Goal: Participate in discussion

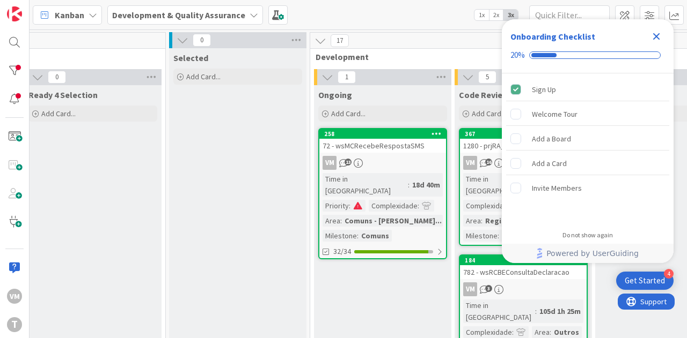
click at [392, 150] on div "72 - wsMCRecebeRespostaSMS" at bounding box center [382, 146] width 127 height 14
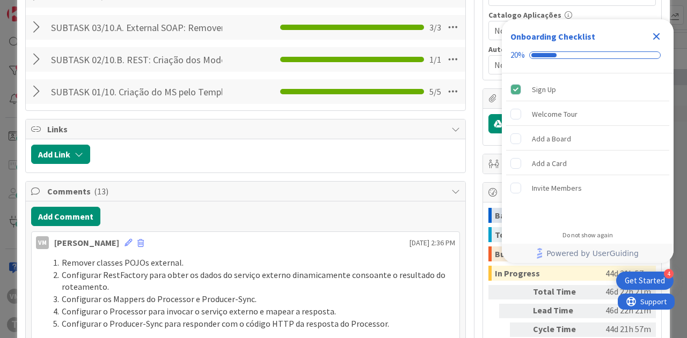
scroll to position [536, 0]
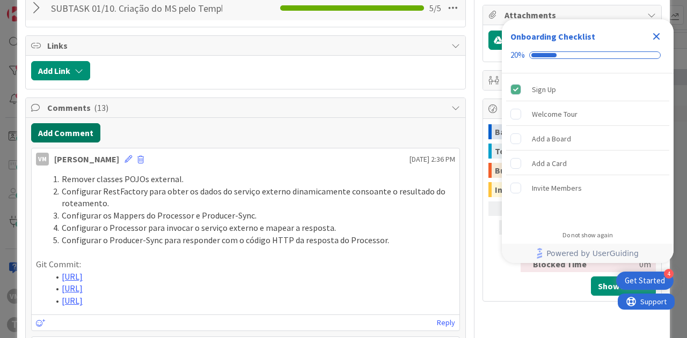
click at [55, 137] on button "Add Comment" at bounding box center [65, 132] width 69 height 19
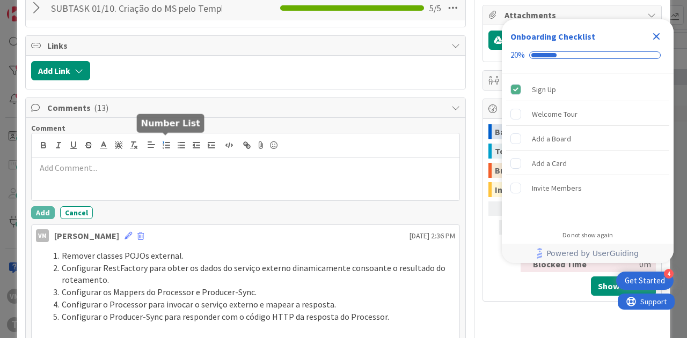
click at [168, 146] on icon "button" at bounding box center [166, 146] width 10 height 10
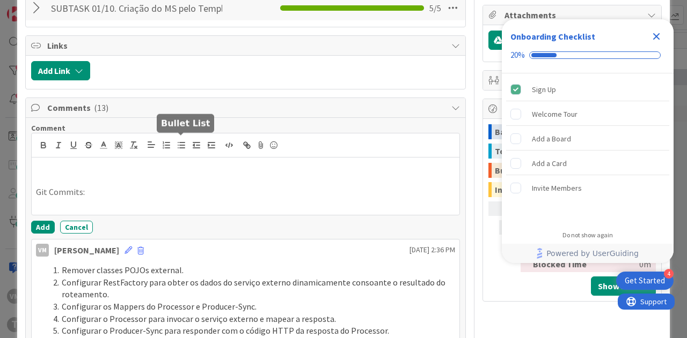
click at [183, 139] on button "button" at bounding box center [181, 145] width 15 height 13
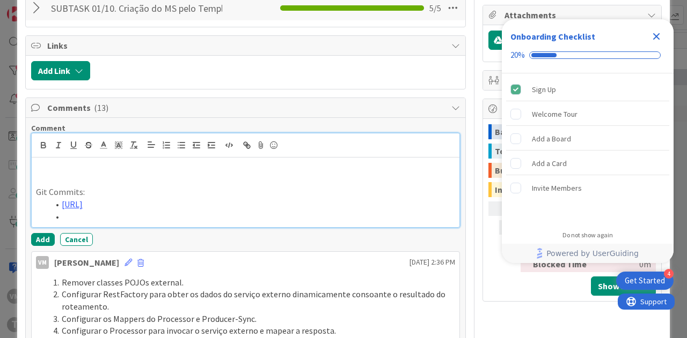
click at [123, 223] on li at bounding box center [252, 217] width 406 height 12
click at [119, 167] on p at bounding box center [245, 168] width 419 height 12
click at [170, 143] on icon "button" at bounding box center [166, 146] width 10 height 10
click at [133, 163] on li at bounding box center [252, 168] width 406 height 12
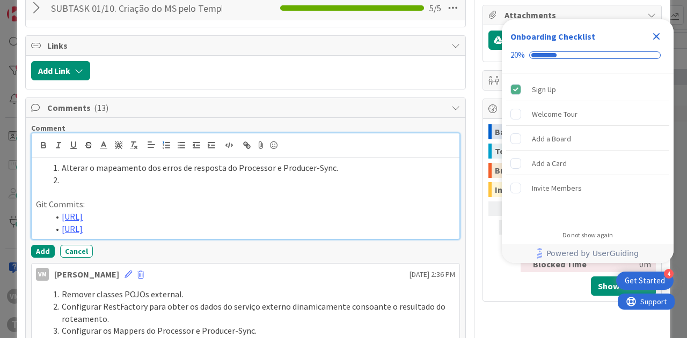
click at [97, 176] on li at bounding box center [252, 180] width 406 height 12
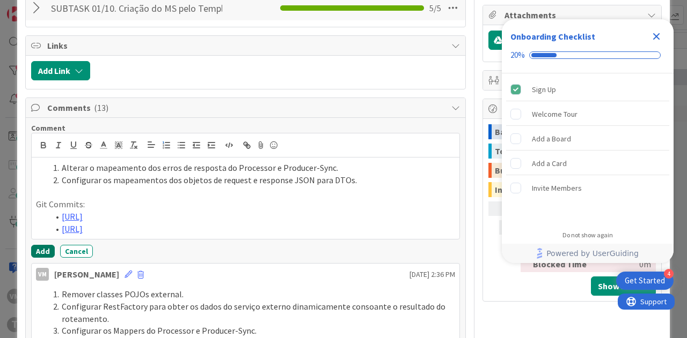
click at [41, 258] on button "Add" at bounding box center [43, 251] width 24 height 13
